Goal: Information Seeking & Learning: Learn about a topic

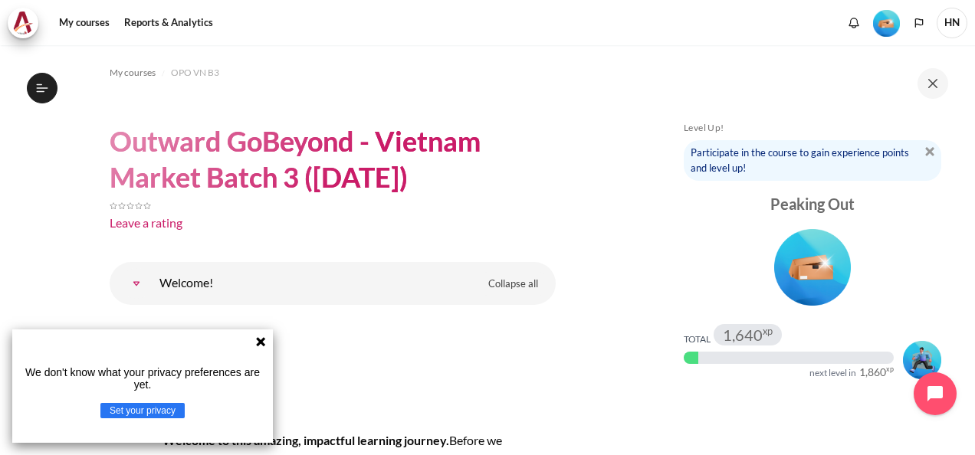
click at [260, 343] on icon at bounding box center [260, 341] width 9 height 9
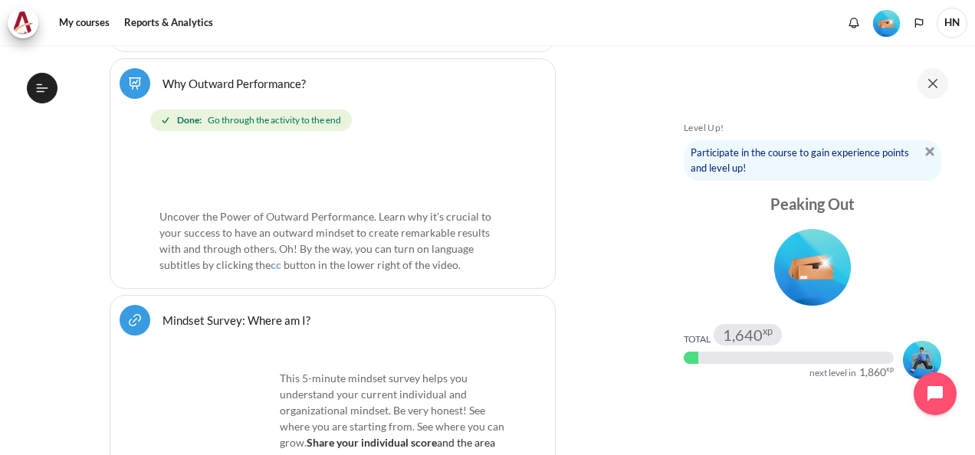
scroll to position [613, 0]
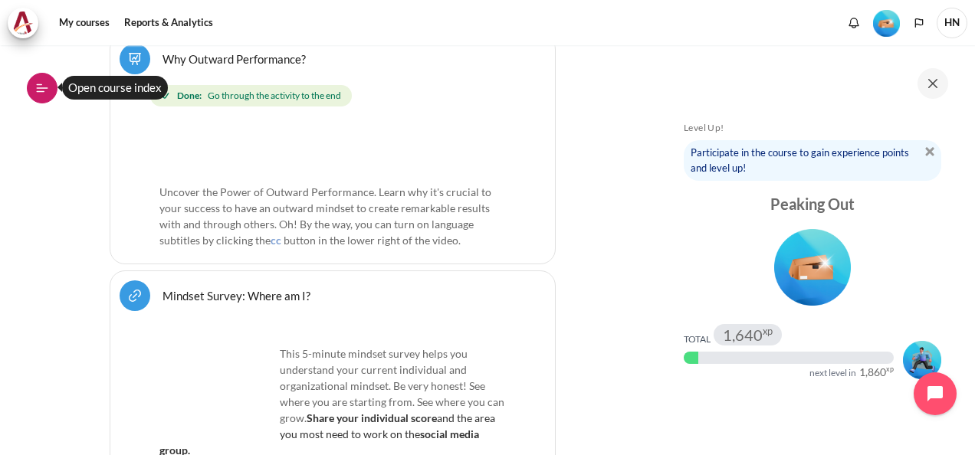
click at [47, 84] on icon at bounding box center [42, 88] width 14 height 14
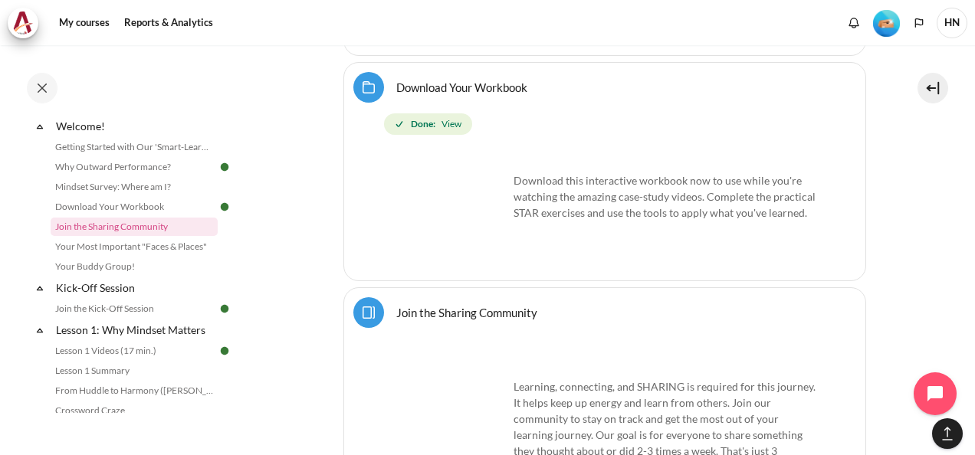
scroll to position [1074, 0]
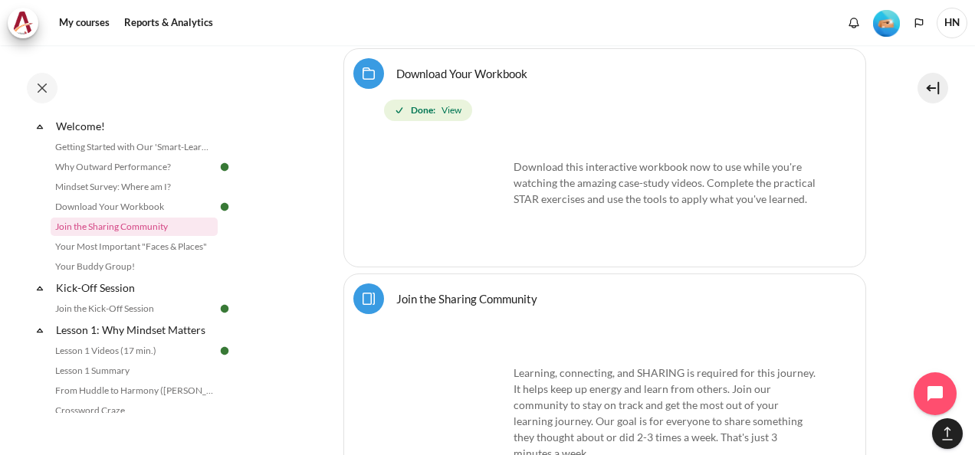
click at [465, 353] on img "Content" at bounding box center [450, 390] width 115 height 115
click at [574, 334] on div "Learning, connecting, and SHARING is required for this journey. It helps keep u…" at bounding box center [604, 397] width 423 height 129
click at [446, 344] on img "Content" at bounding box center [450, 390] width 115 height 115
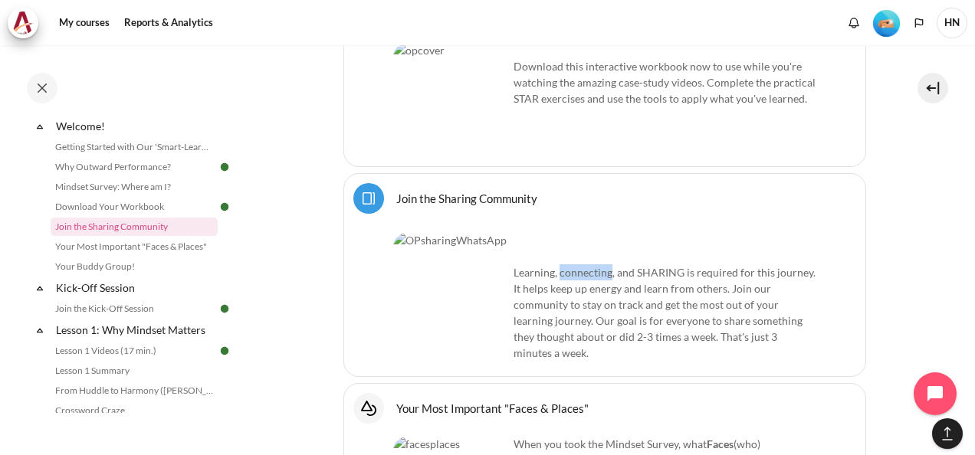
scroll to position [1212, 0]
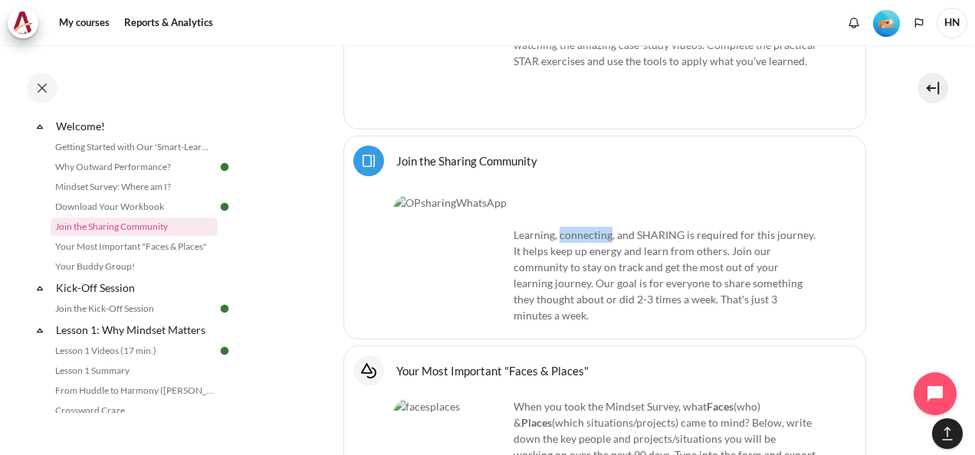
click at [457, 225] on img "Content" at bounding box center [450, 252] width 115 height 115
drag, startPoint x: 457, startPoint y: 225, endPoint x: 367, endPoint y: 110, distance: 146.3
click at [396, 153] on link "Join the Sharing Community Page" at bounding box center [466, 160] width 141 height 15
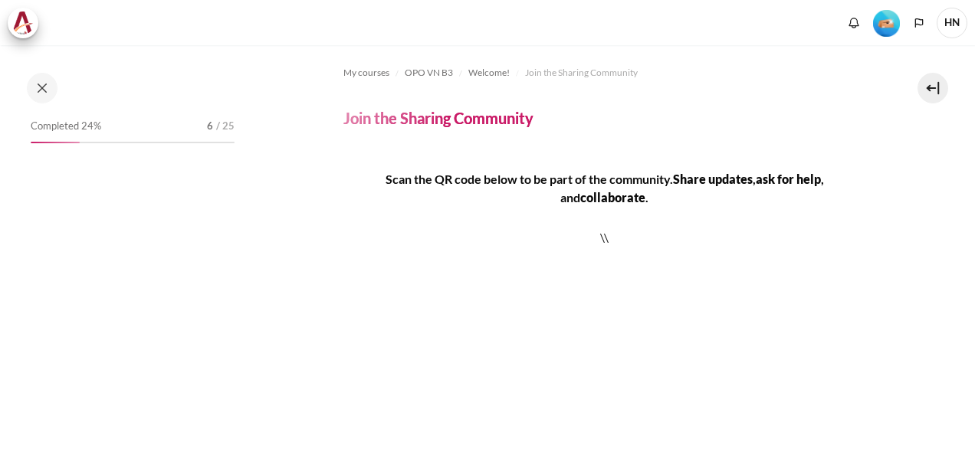
click at [738, 84] on ol "My courses OPO VN B3 Welcome! Join the Sharing Community" at bounding box center [605, 73] width 523 height 25
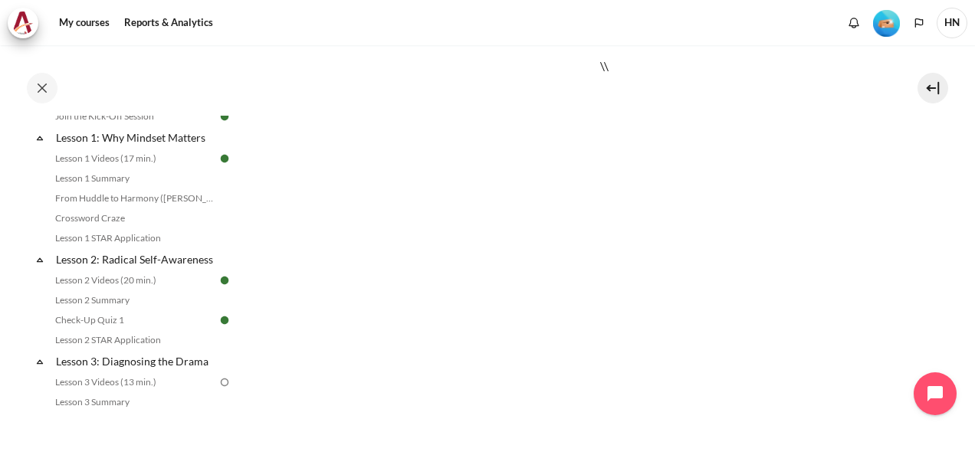
scroll to position [452, 0]
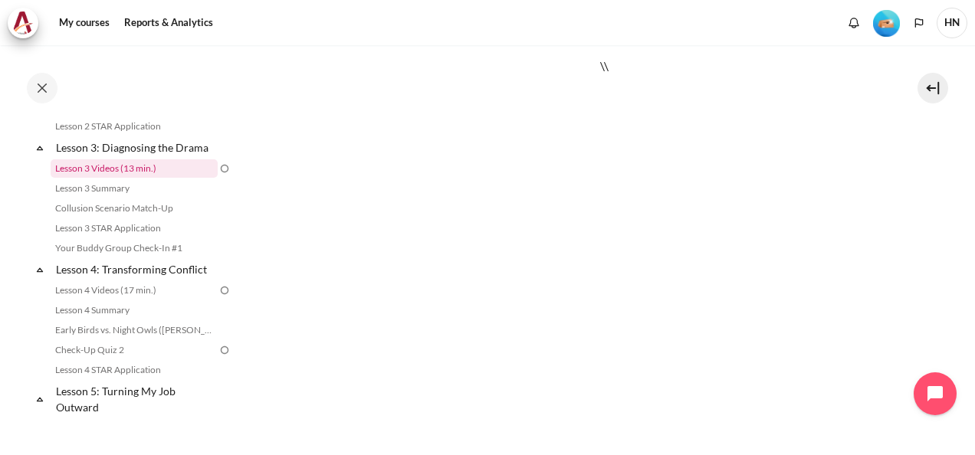
click at [118, 178] on link "Lesson 3 Videos (13 min.)" at bounding box center [134, 168] width 167 height 18
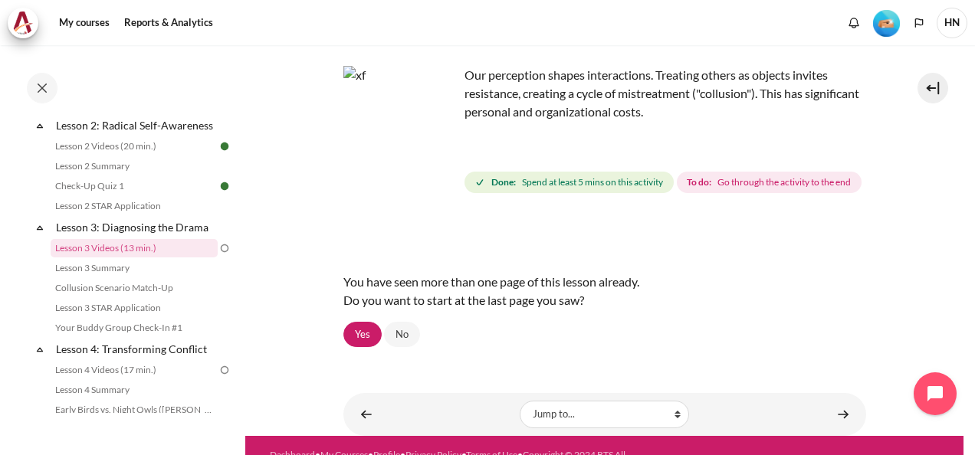
scroll to position [152, 0]
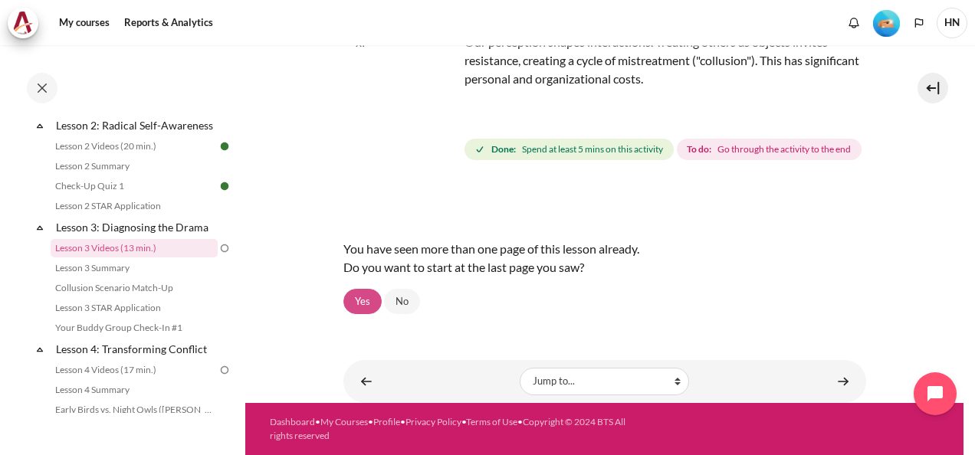
click at [362, 304] on link "Yes" at bounding box center [363, 302] width 38 height 26
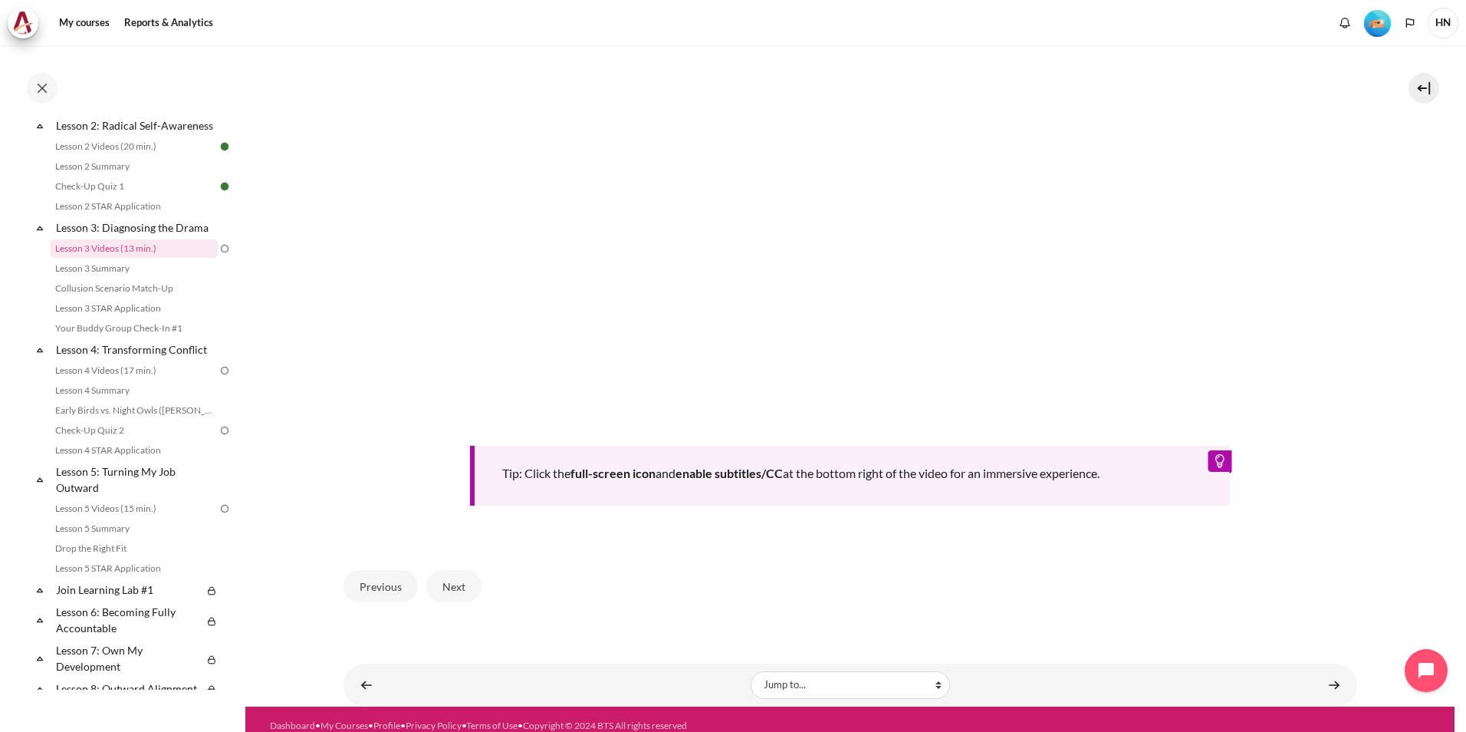
scroll to position [607, 0]
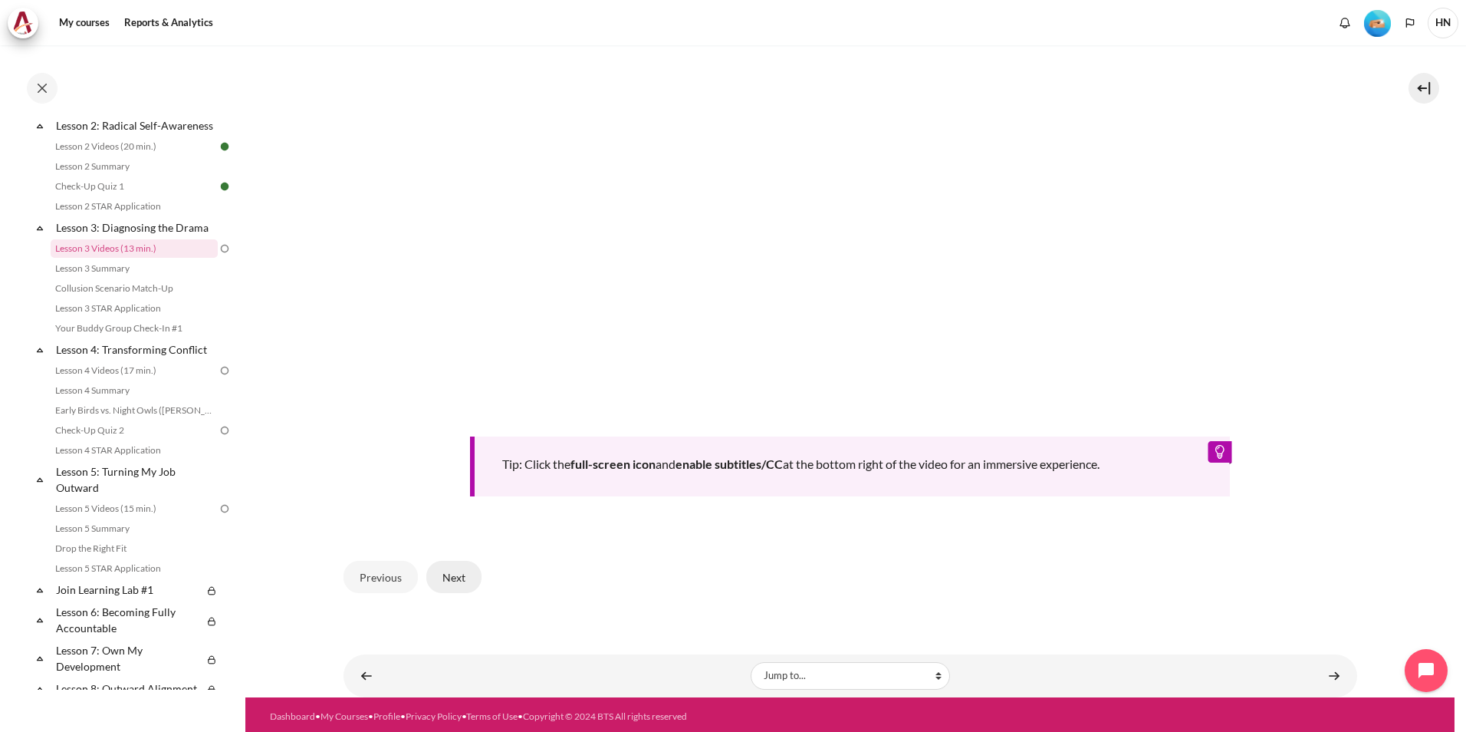
click at [442, 455] on button "Next" at bounding box center [453, 577] width 55 height 32
click at [448, 455] on button "Next" at bounding box center [453, 577] width 55 height 32
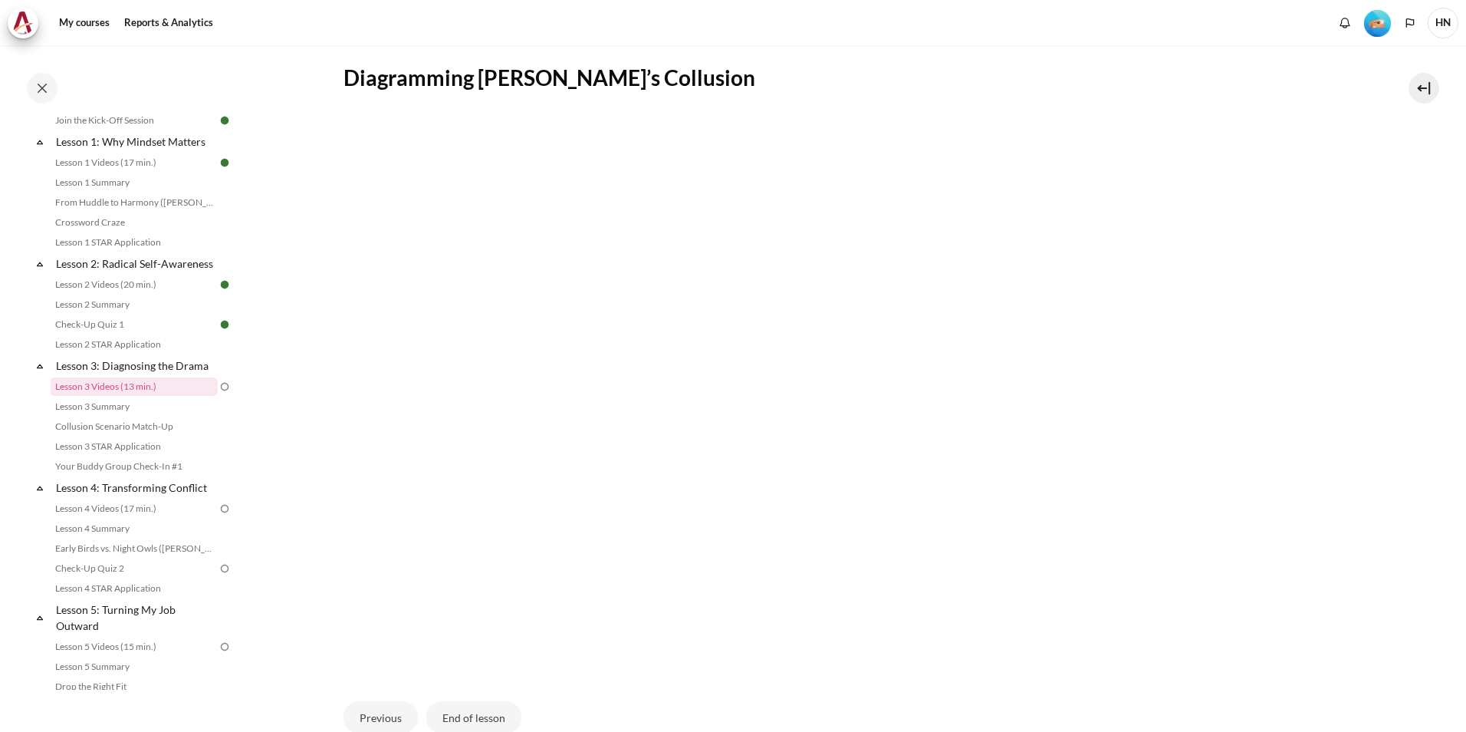
scroll to position [291, 0]
